Goal: Check status: Check status

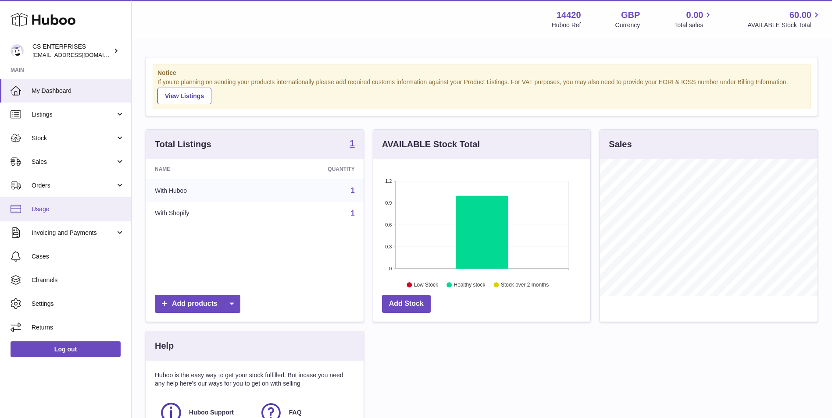
scroll to position [137, 217]
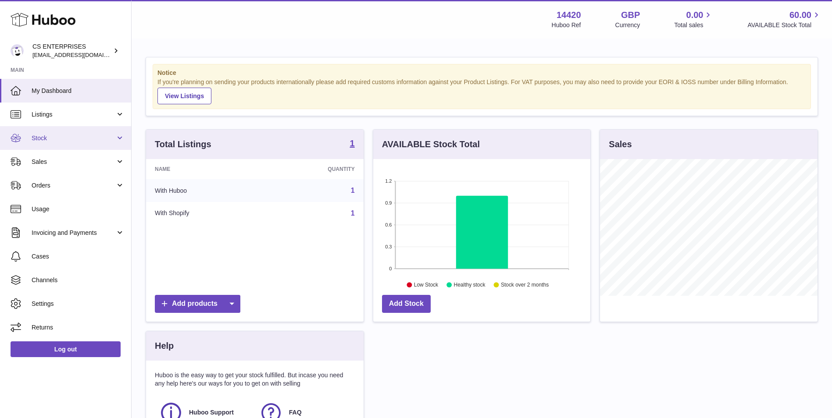
click at [87, 140] on span "Stock" at bounding box center [74, 138] width 84 height 8
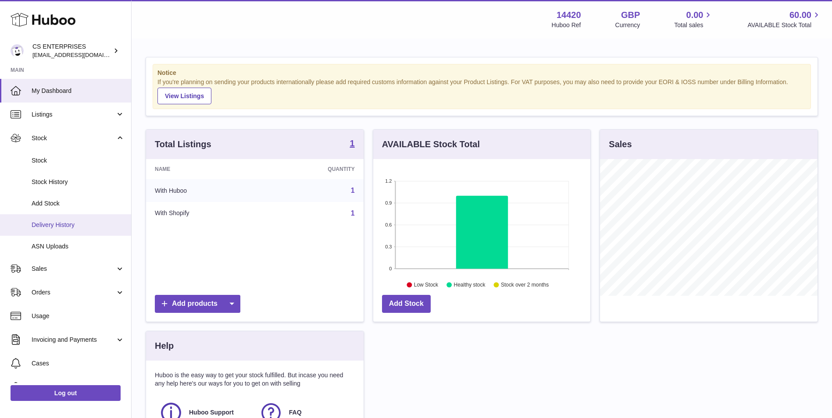
click at [87, 232] on link "Delivery History" at bounding box center [65, 224] width 131 height 21
drag, startPoint x: 87, startPoint y: 232, endPoint x: 88, endPoint y: 223, distance: 9.2
click at [88, 223] on span "Delivery History" at bounding box center [78, 225] width 93 height 8
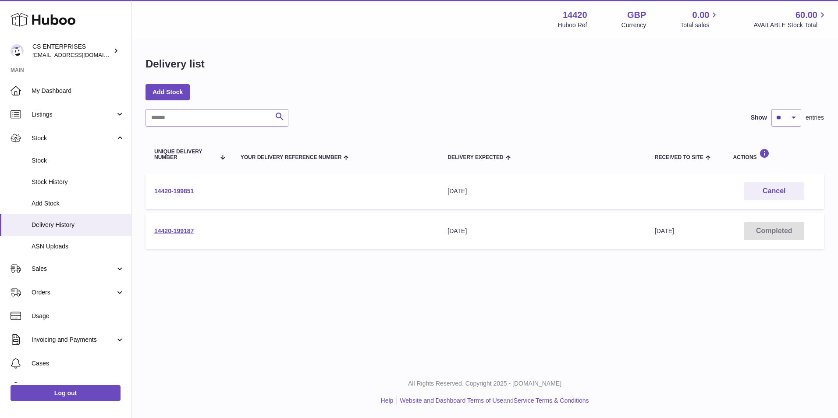
click at [174, 188] on link "14420-199851" at bounding box center [173, 191] width 39 height 7
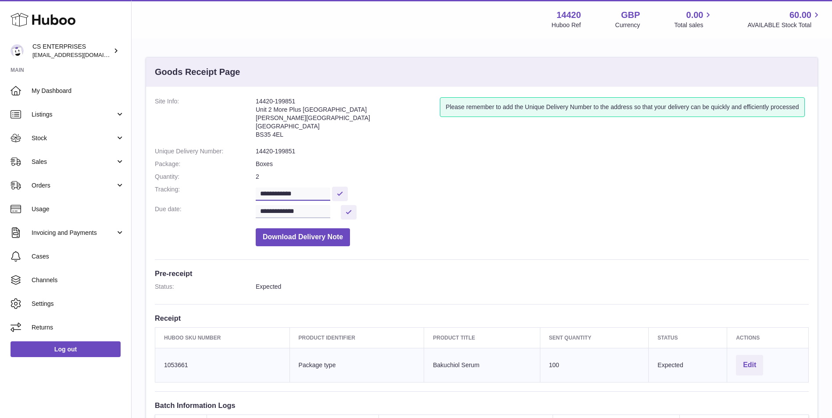
drag, startPoint x: 339, startPoint y: 196, endPoint x: 243, endPoint y: 199, distance: 96.5
click at [243, 199] on dl "**********" at bounding box center [482, 173] width 654 height 153
